Goal: Information Seeking & Learning: Learn about a topic

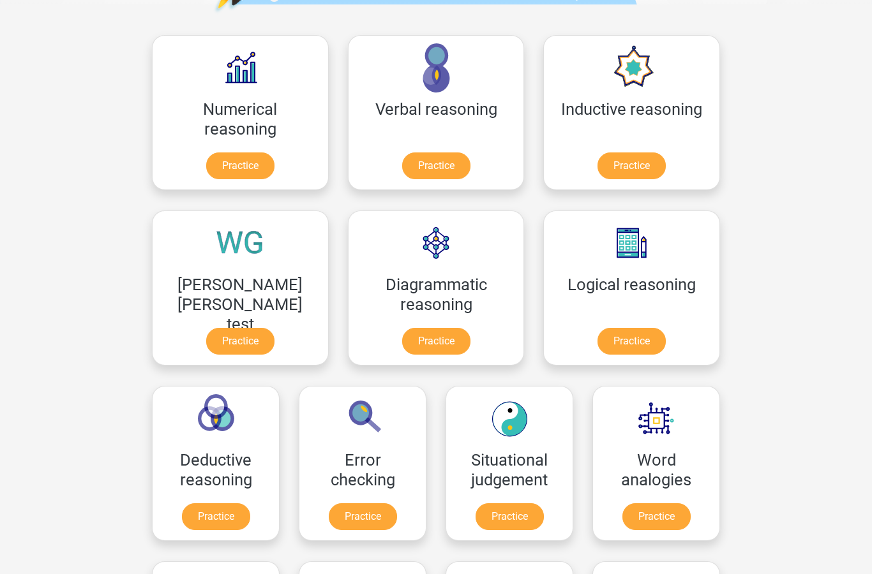
scroll to position [118, 0]
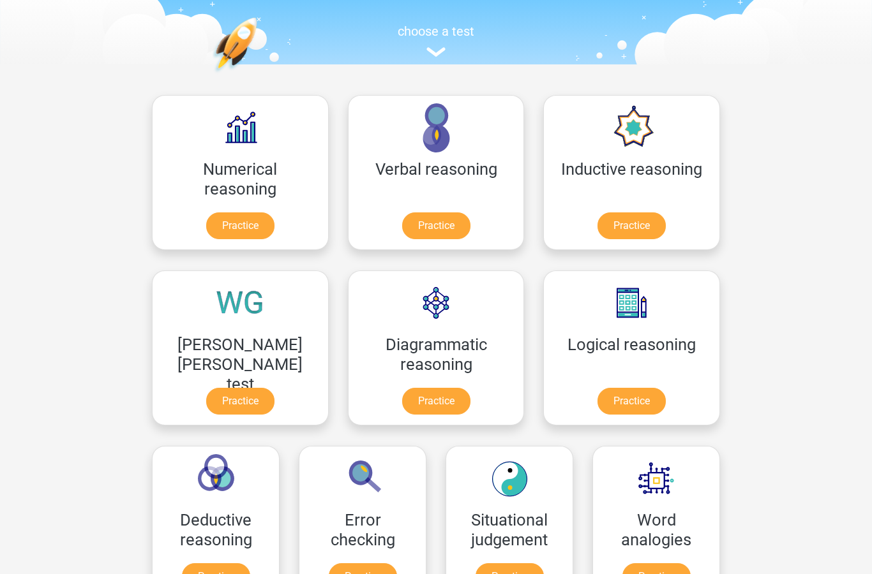
click at [402, 216] on link "Practice" at bounding box center [436, 226] width 68 height 27
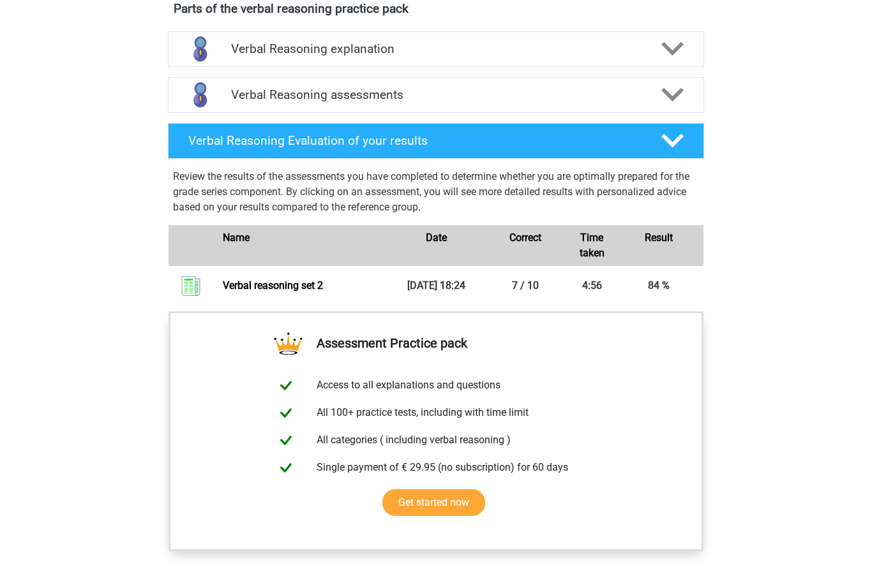
scroll to position [733, 0]
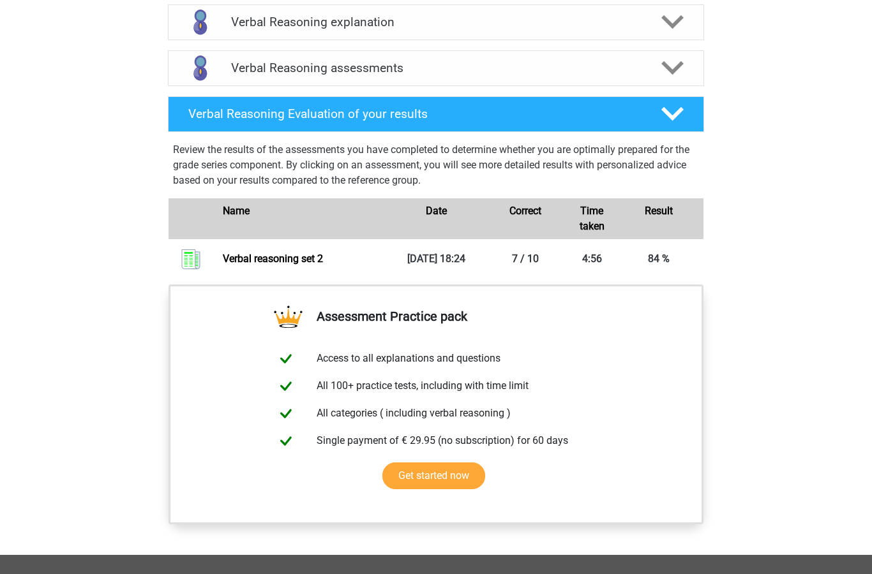
click at [692, 72] on div at bounding box center [671, 68] width 43 height 22
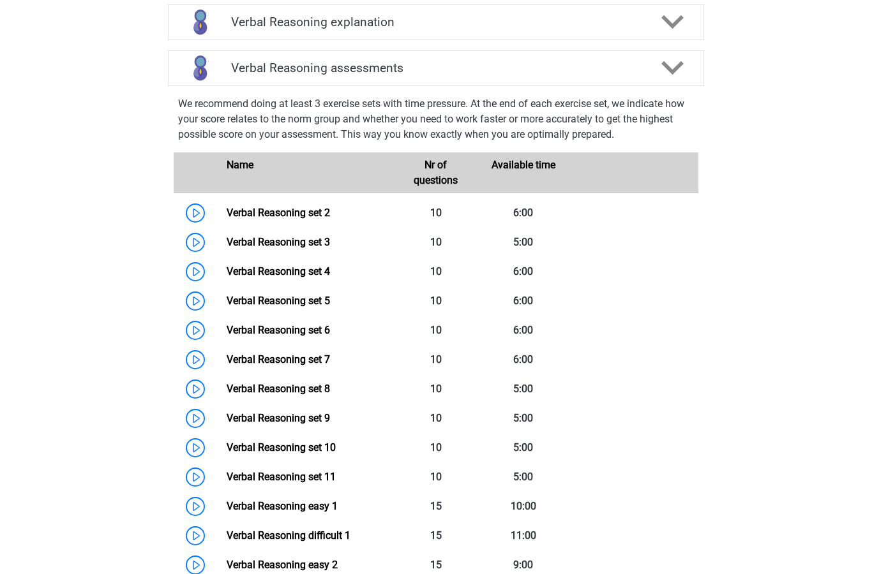
click at [227, 248] on link "Verbal Reasoning set 3" at bounding box center [278, 242] width 103 height 12
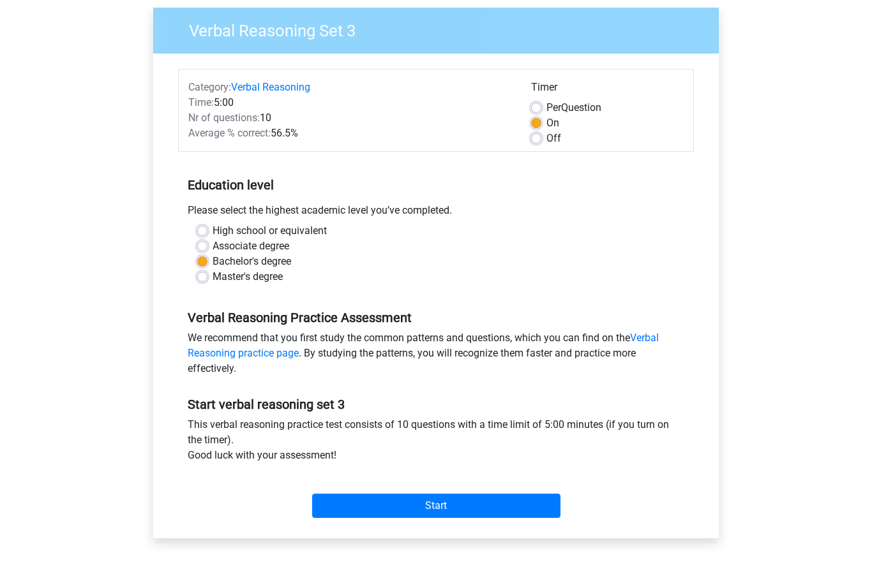
scroll to position [231, 0]
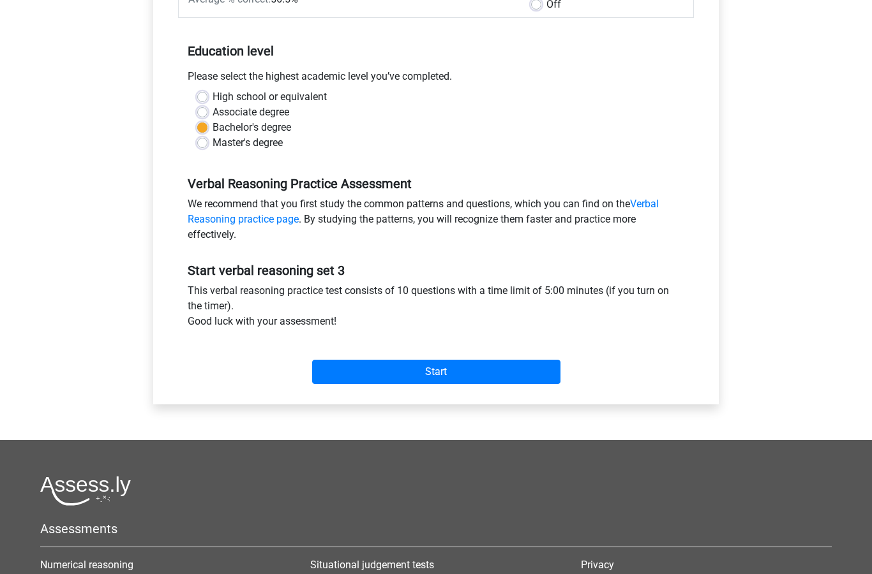
click at [476, 368] on input "Start" at bounding box center [436, 372] width 248 height 24
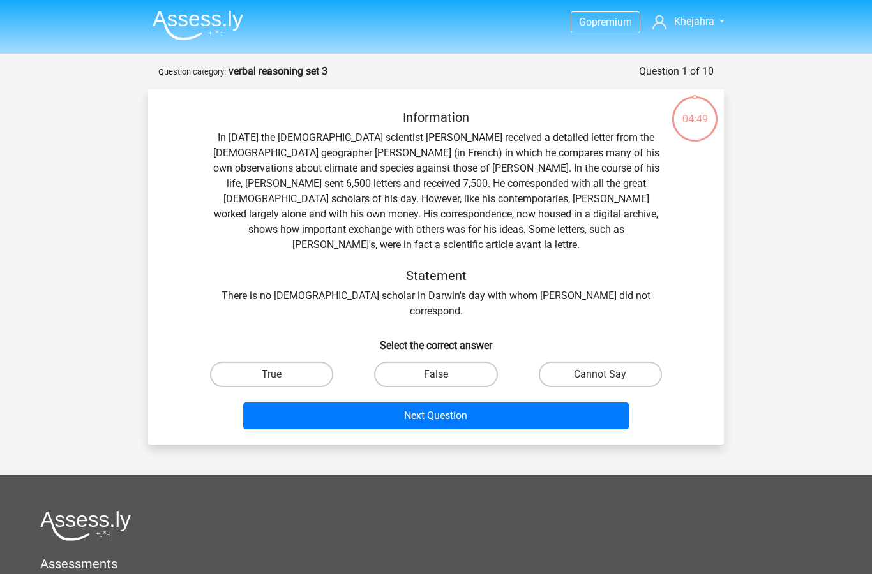
click at [457, 362] on label "False" at bounding box center [435, 375] width 123 height 26
click at [444, 375] on input "False" at bounding box center [440, 379] width 8 height 8
radio input "true"
click at [379, 403] on button "Next Question" at bounding box center [436, 416] width 386 height 27
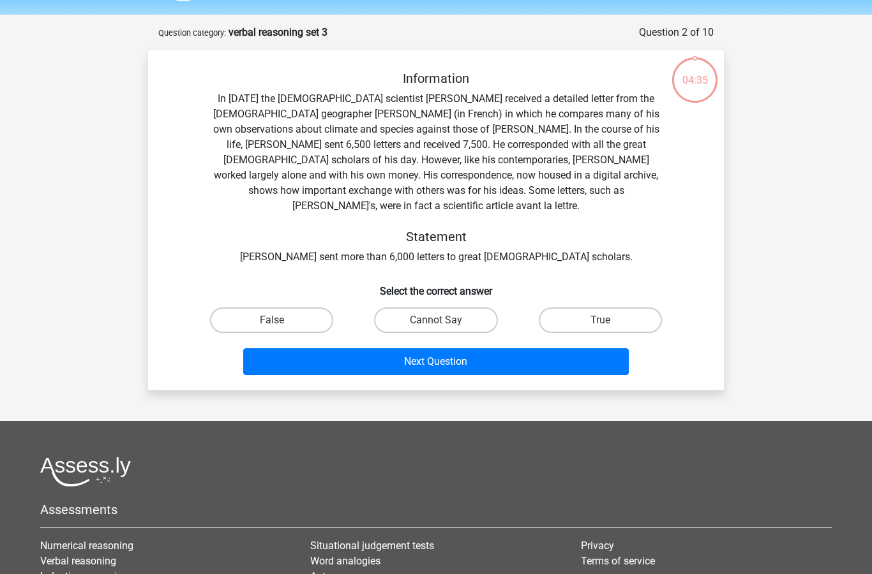
scroll to position [64, 0]
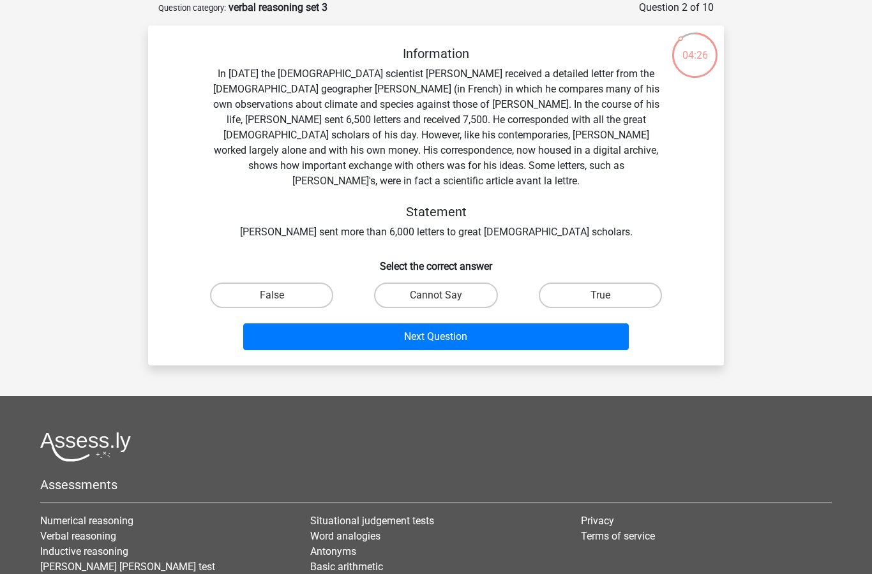
click at [592, 287] on label "True" at bounding box center [600, 296] width 123 height 26
click at [600, 296] on input "True" at bounding box center [604, 300] width 8 height 8
radio input "true"
click at [539, 324] on button "Next Question" at bounding box center [436, 337] width 386 height 27
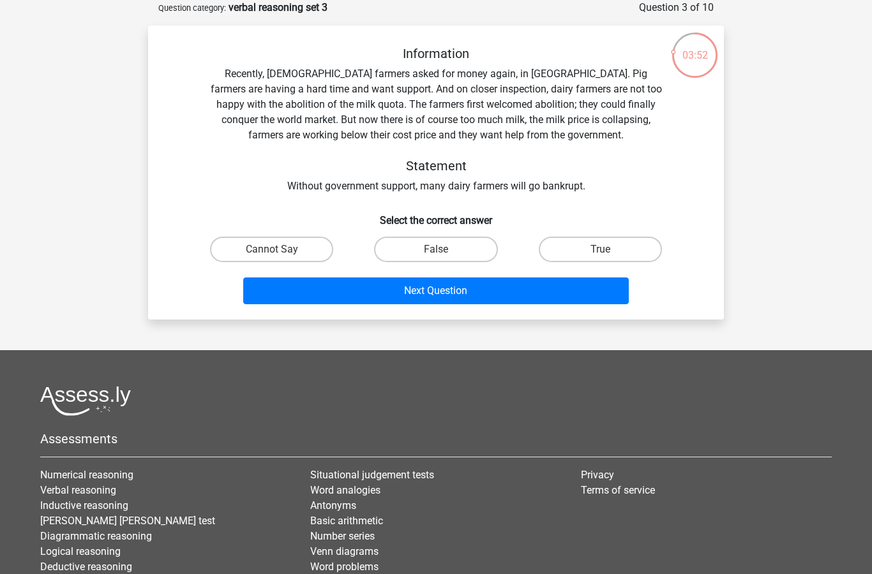
click at [606, 262] on label "True" at bounding box center [600, 250] width 123 height 26
click at [606, 258] on input "True" at bounding box center [604, 254] width 8 height 8
radio input "true"
click at [560, 289] on button "Next Question" at bounding box center [436, 291] width 386 height 27
click at [281, 244] on label "True" at bounding box center [271, 250] width 123 height 26
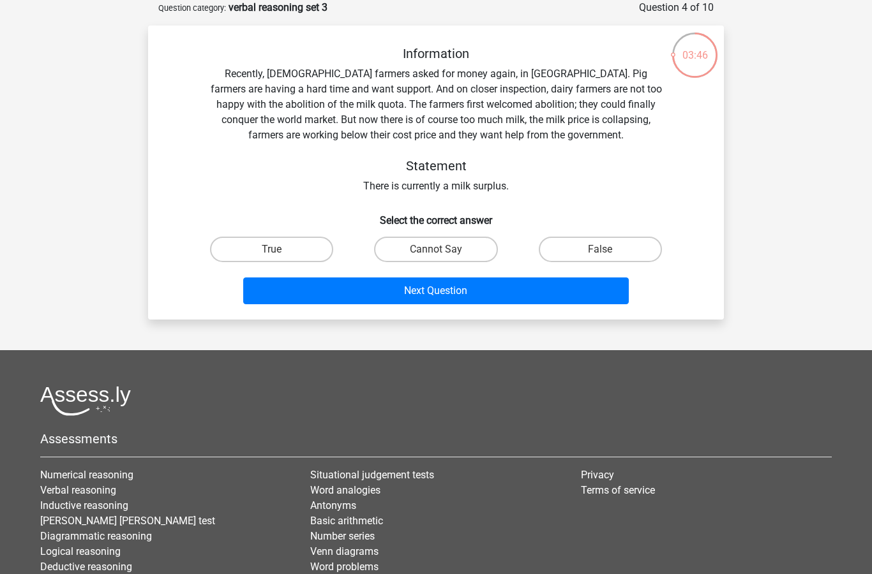
click at [280, 250] on input "True" at bounding box center [276, 254] width 8 height 8
radio input "true"
click at [324, 285] on button "Next Question" at bounding box center [436, 291] width 386 height 27
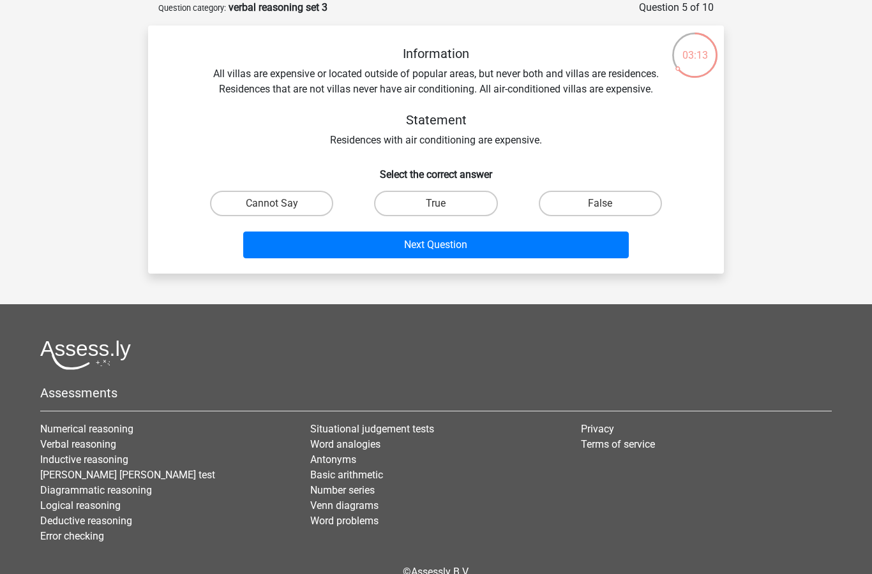
click at [470, 195] on label "True" at bounding box center [435, 204] width 123 height 26
click at [444, 204] on input "True" at bounding box center [440, 208] width 8 height 8
radio input "true"
click at [476, 236] on button "Next Question" at bounding box center [436, 245] width 386 height 27
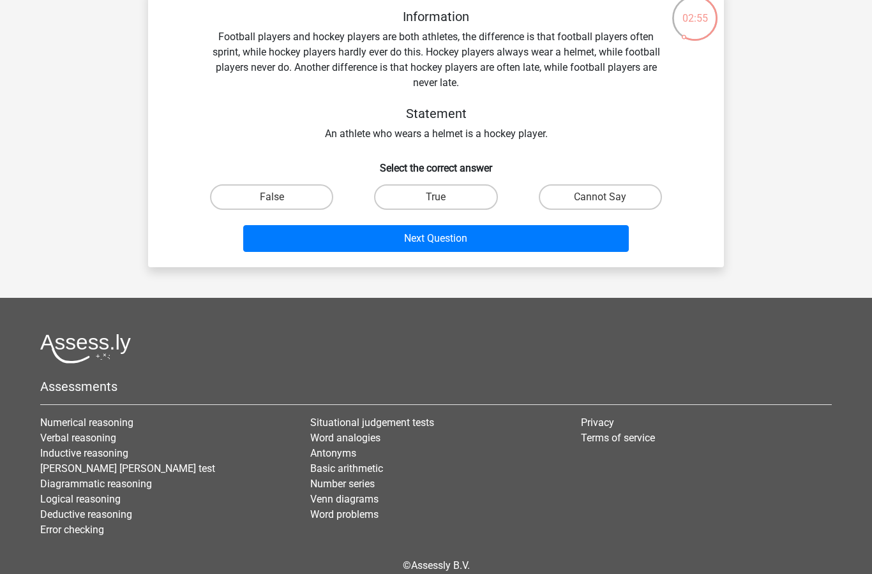
scroll to position [101, 0]
click at [464, 198] on label "True" at bounding box center [435, 197] width 123 height 26
click at [444, 198] on input "True" at bounding box center [440, 201] width 8 height 8
radio input "true"
click at [464, 236] on button "Next Question" at bounding box center [436, 238] width 386 height 27
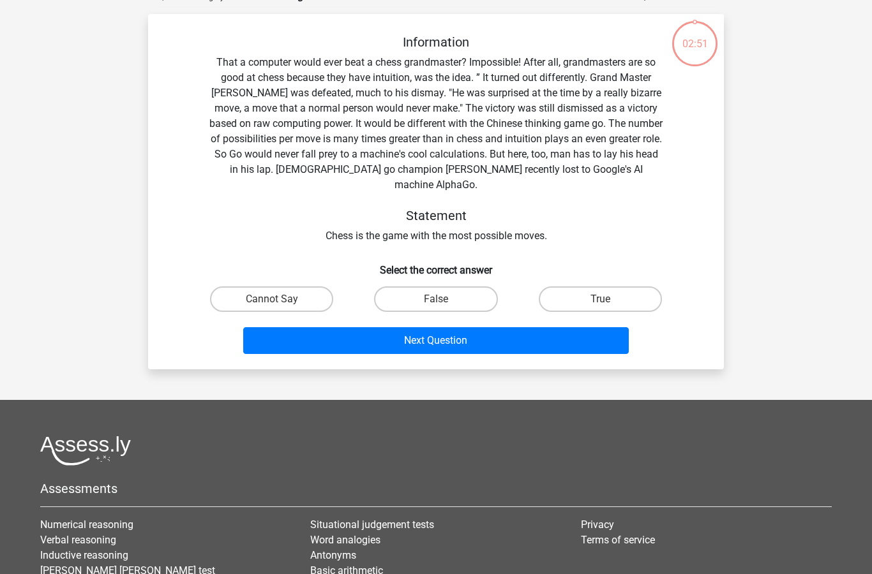
scroll to position [64, 0]
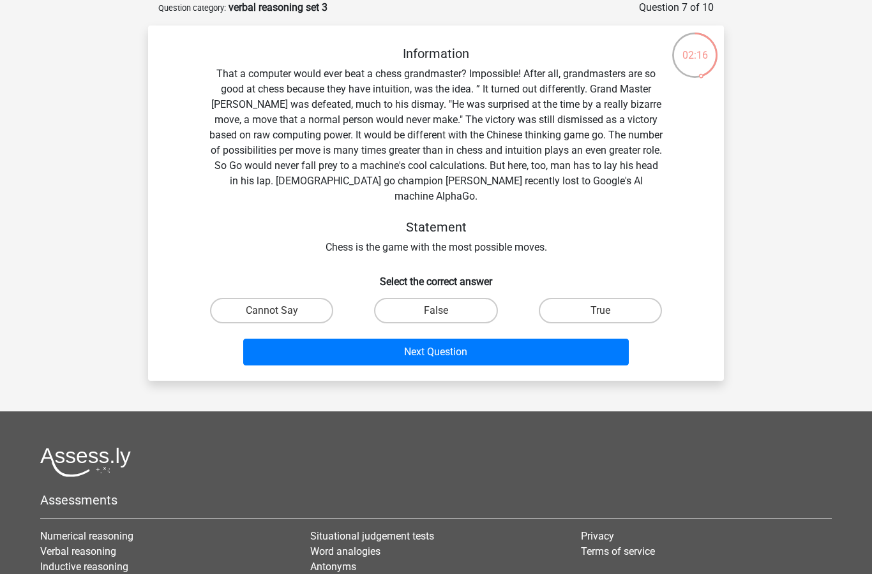
click at [411, 298] on label "False" at bounding box center [435, 311] width 123 height 26
click at [436, 311] on input "False" at bounding box center [440, 315] width 8 height 8
radio input "true"
click at [411, 344] on button "Next Question" at bounding box center [436, 352] width 386 height 27
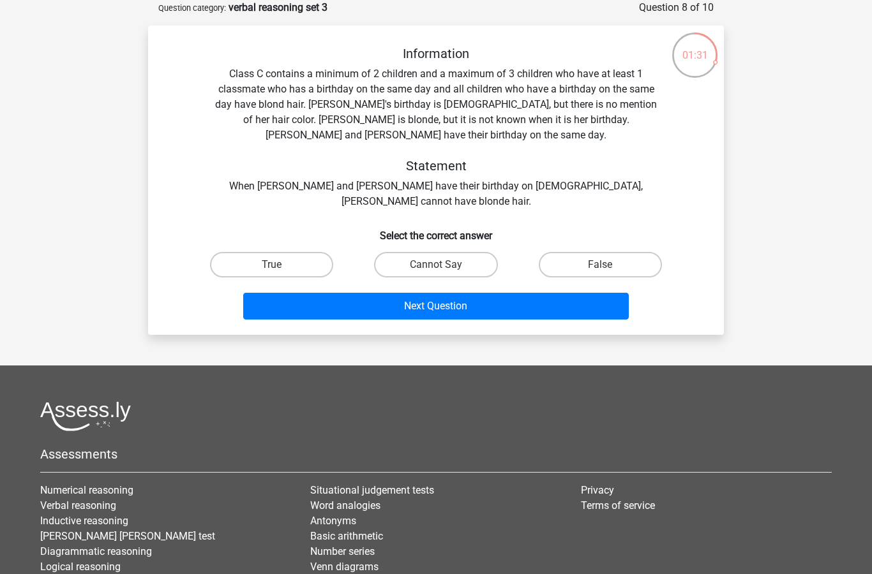
click at [609, 252] on label "False" at bounding box center [600, 265] width 123 height 26
click at [608, 265] on input "False" at bounding box center [604, 269] width 8 height 8
radio input "true"
click at [617, 252] on label "False" at bounding box center [600, 265] width 123 height 26
click at [608, 265] on input "False" at bounding box center [604, 269] width 8 height 8
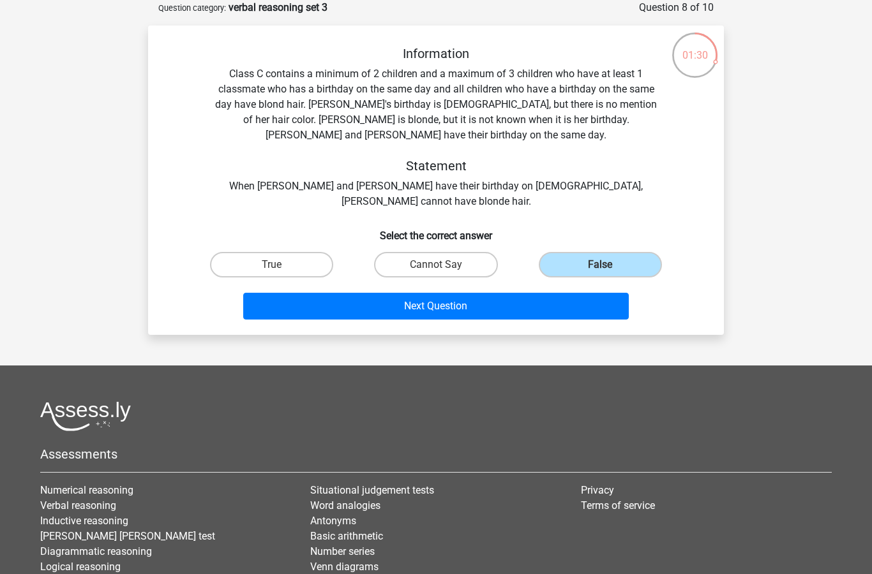
click at [587, 294] on button "Next Question" at bounding box center [436, 306] width 386 height 27
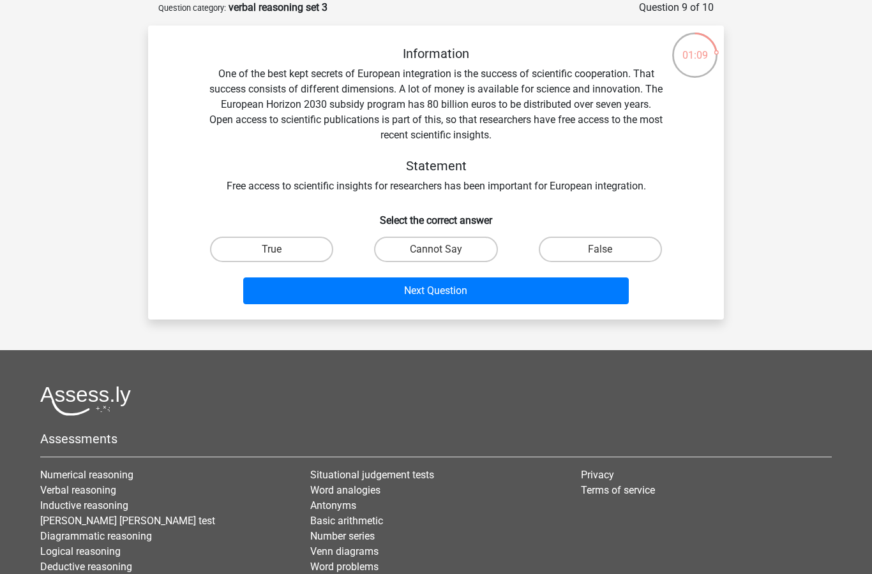
click at [264, 259] on label "True" at bounding box center [271, 250] width 123 height 26
click at [272, 258] on input "True" at bounding box center [276, 254] width 8 height 8
radio input "true"
click at [384, 292] on button "Next Question" at bounding box center [436, 291] width 386 height 27
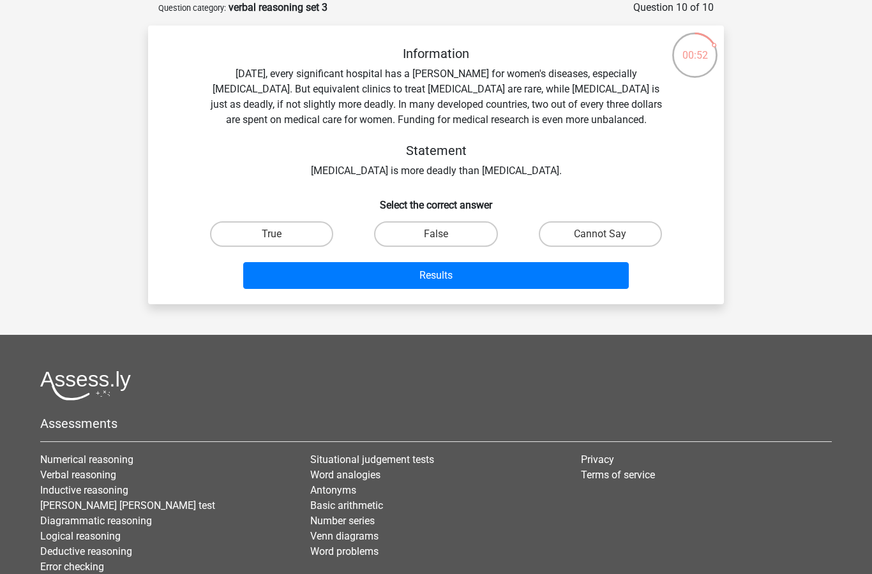
click at [313, 237] on label "True" at bounding box center [271, 234] width 123 height 26
click at [280, 237] on input "True" at bounding box center [276, 238] width 8 height 8
radio input "true"
click at [349, 285] on button "Results" at bounding box center [436, 275] width 386 height 27
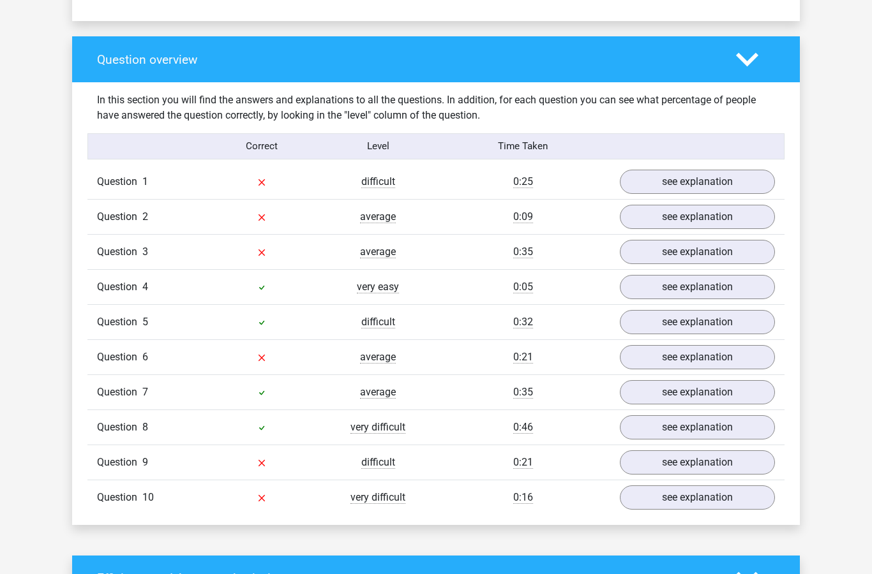
scroll to position [915, 0]
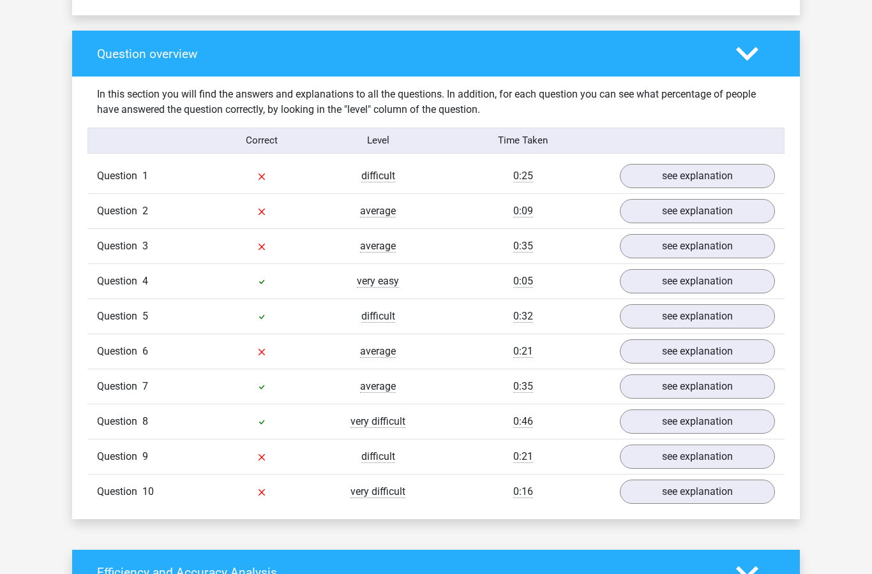
click at [724, 494] on link "see explanation" at bounding box center [697, 492] width 155 height 24
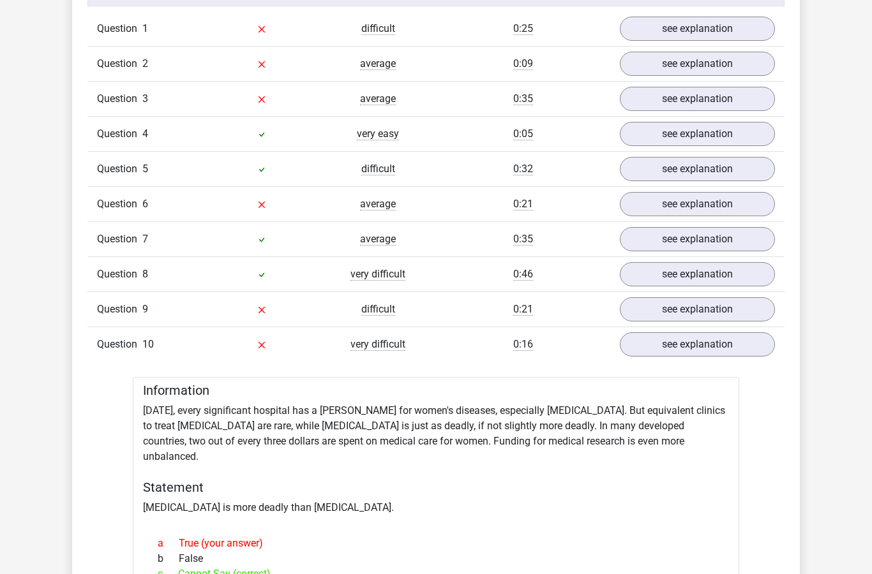
scroll to position [1063, 0]
click at [731, 311] on link "see explanation" at bounding box center [697, 309] width 155 height 24
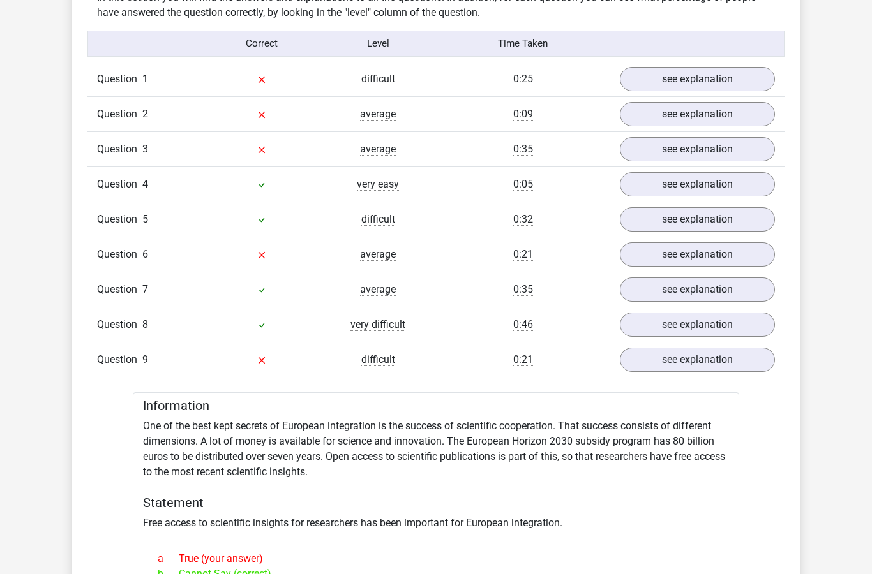
scroll to position [1012, 0]
click at [714, 251] on link "see explanation" at bounding box center [697, 255] width 155 height 24
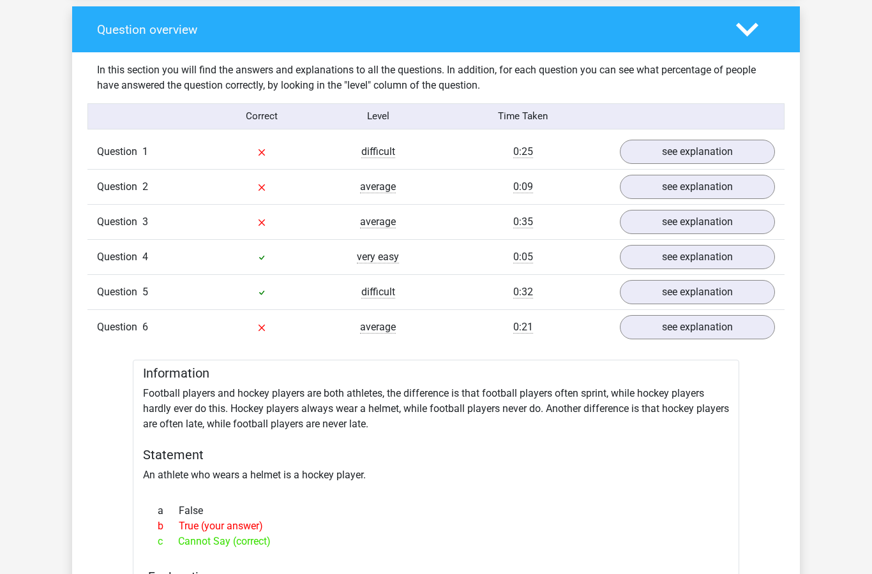
scroll to position [928, 0]
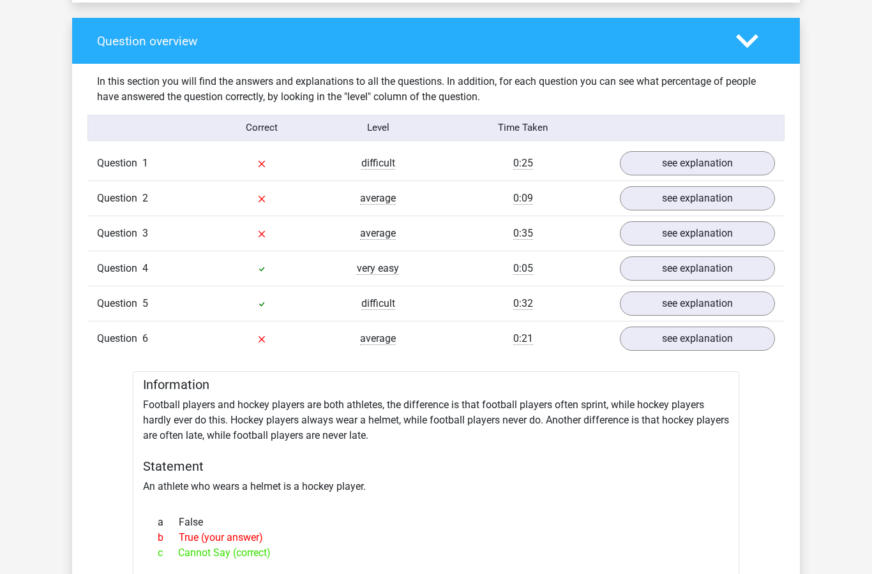
click at [749, 223] on link "see explanation" at bounding box center [697, 233] width 155 height 24
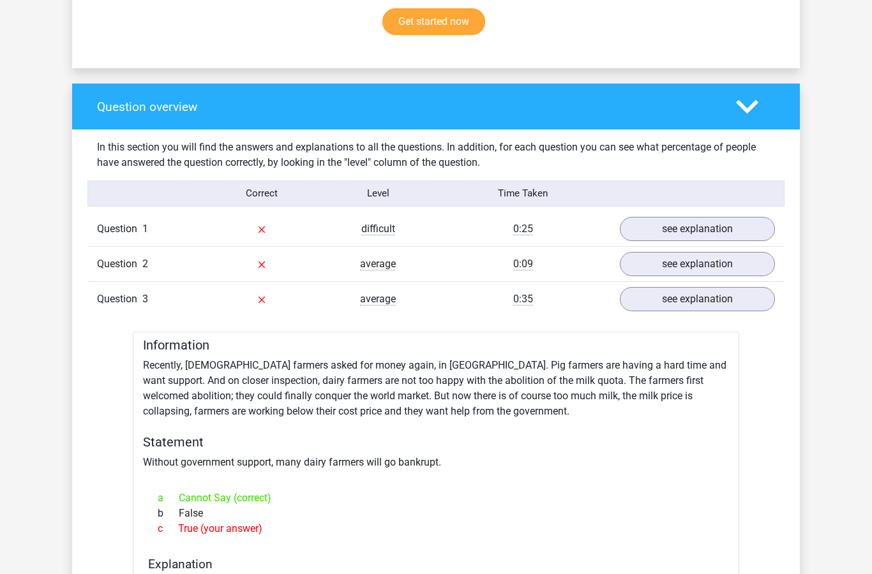
click at [727, 257] on link "see explanation" at bounding box center [697, 265] width 155 height 24
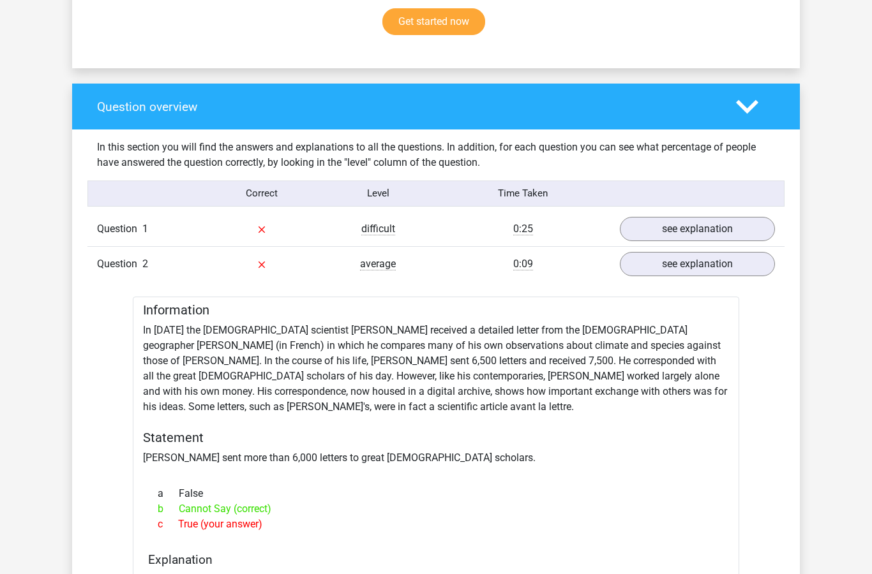
scroll to position [862, 0]
click at [745, 202] on div "Correct Level Time Taken" at bounding box center [435, 194] width 697 height 26
click at [735, 222] on link "see explanation" at bounding box center [697, 229] width 155 height 24
